Goal: Task Accomplishment & Management: Manage account settings

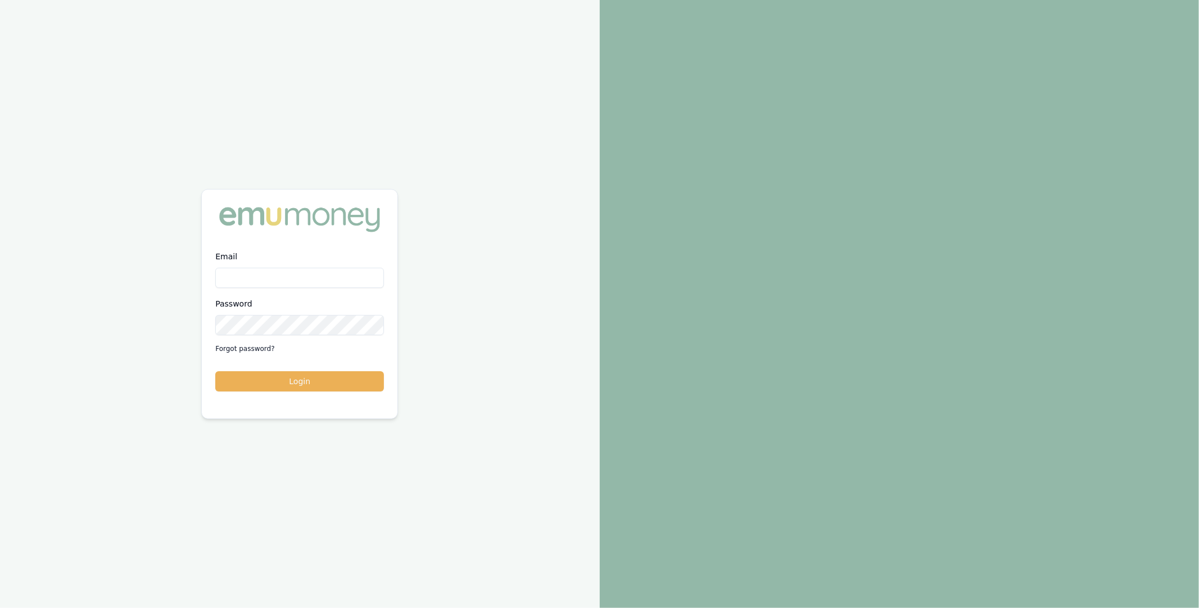
click at [322, 270] on input "Email" at bounding box center [299, 278] width 169 height 20
click at [355, 274] on input "Email" at bounding box center [299, 278] width 169 height 20
click at [0, 607] on com-1password-button at bounding box center [0, 608] width 0 height 0
type input "m@emumoney.com.au"
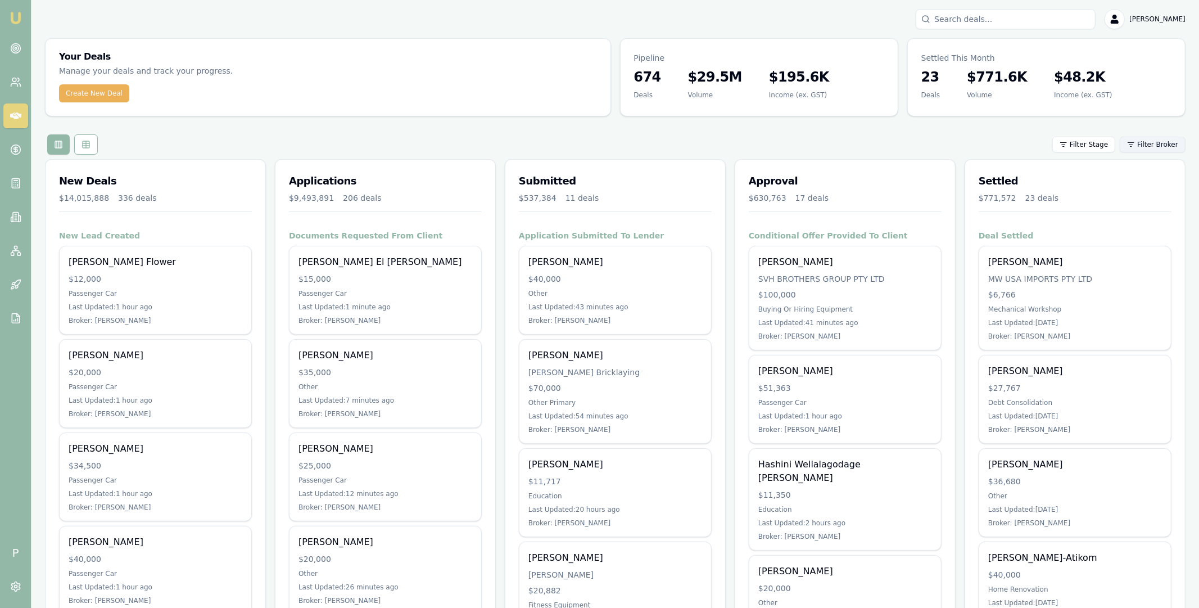
click at [1169, 146] on html "Emu Broker P [PERSON_NAME] Toggle Menu Your Deals Manage your deals and track y…" at bounding box center [599, 304] width 1199 height 608
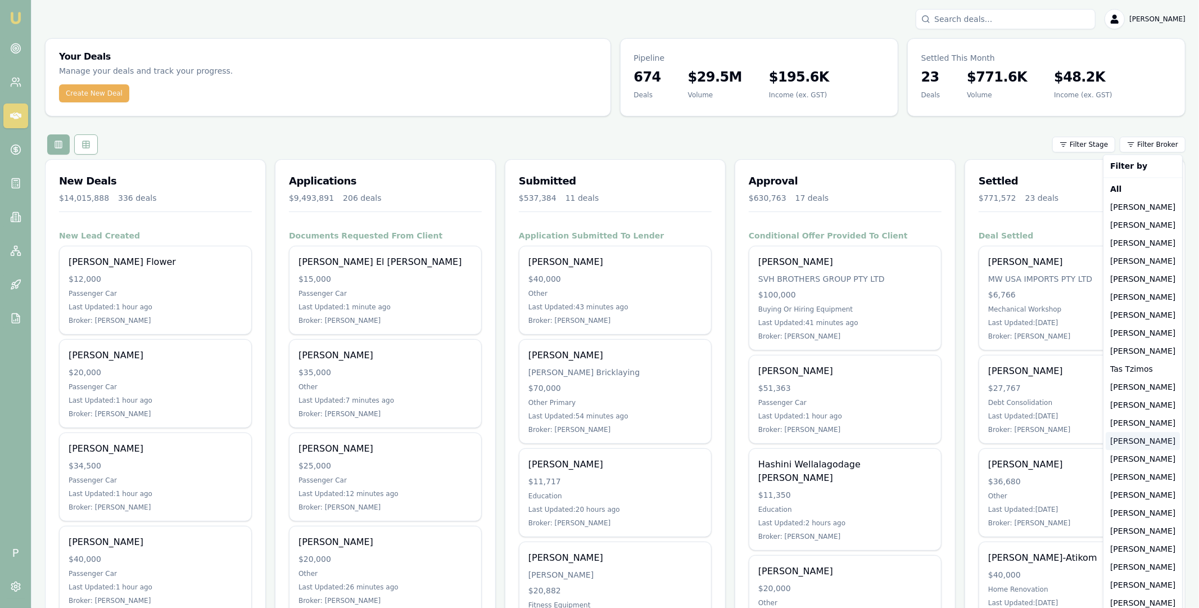
click at [1137, 442] on div "[PERSON_NAME]" at bounding box center [1143, 441] width 74 height 18
